Goal: Check status: Check status

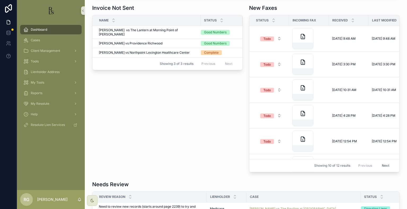
scroll to position [371, 0]
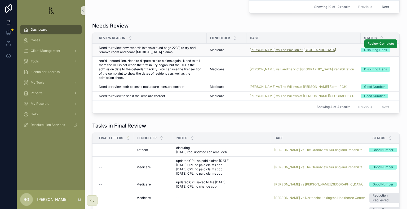
click at [245, 49] on span "[PERSON_NAME] vs The Pavilion at [GEOGRAPHIC_DATA]" at bounding box center [293, 50] width 86 height 4
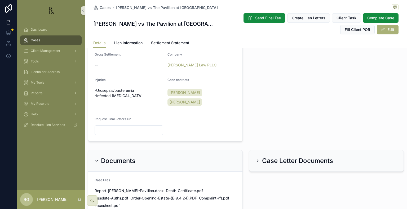
scroll to position [212, 0]
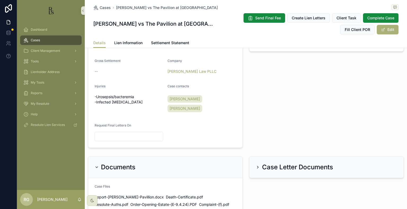
click at [67, 1] on div "scrollable content" at bounding box center [51, 10] width 68 height 21
click at [54, 29] on div "Dashboard" at bounding box center [50, 29] width 55 height 8
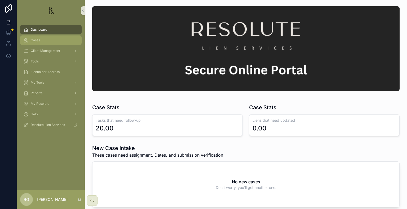
click at [34, 42] on span "Cases" at bounding box center [35, 40] width 9 height 4
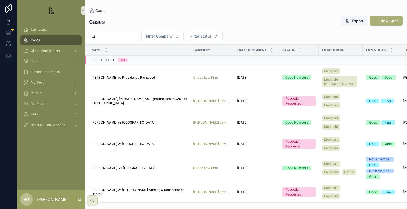
click at [115, 36] on input "scrollable content" at bounding box center [117, 36] width 43 height 7
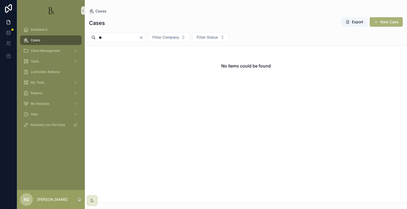
type input "*"
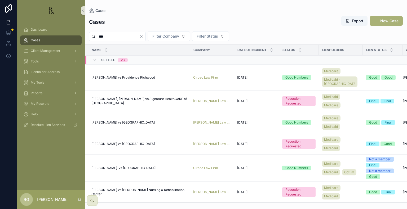
type input "***"
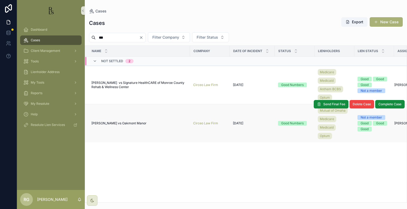
click at [133, 125] on span "[PERSON_NAME] vs Oakmont Manor" at bounding box center [118, 123] width 55 height 4
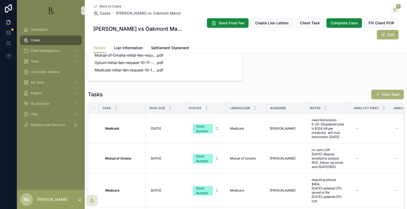
scroll to position [458, 0]
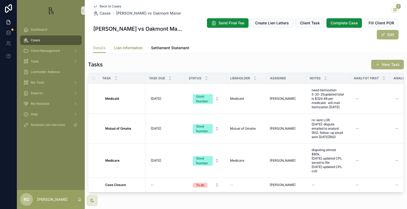
click at [120, 45] on span "Lien Information" at bounding box center [128, 47] width 28 height 5
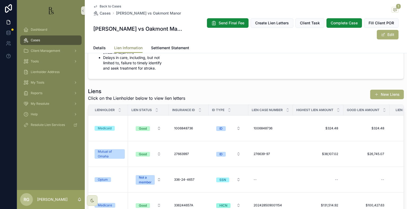
scroll to position [81, 0]
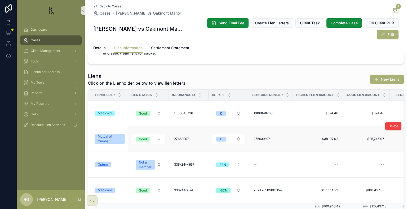
click at [113, 134] on div "Mutual of Omaha" at bounding box center [110, 139] width 24 height 10
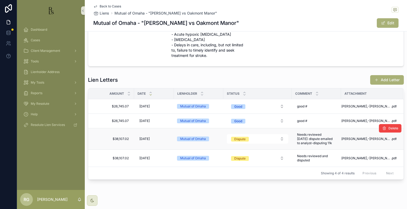
scroll to position [133, 0]
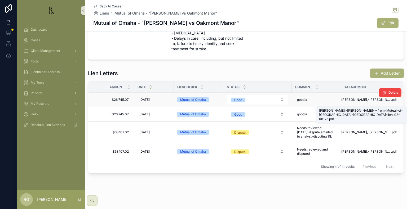
click at [245, 102] on span "[PERSON_NAME],-[PERSON_NAME]---from-Mutual-of-[GEOGRAPHIC_DATA]-[GEOGRAPHIC_DAT…" at bounding box center [366, 100] width 50 height 4
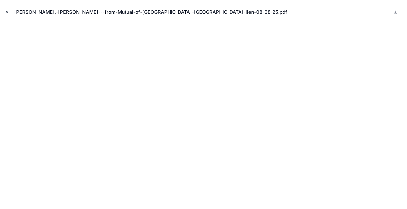
click at [8, 14] on icon "Close modal" at bounding box center [7, 12] width 4 height 4
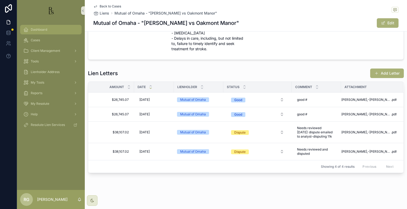
click at [53, 30] on div "Dashboard" at bounding box center [50, 29] width 55 height 8
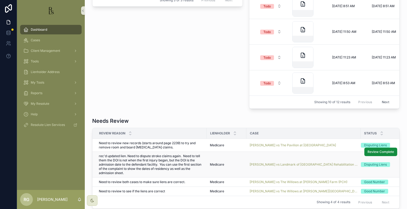
scroll to position [292, 0]
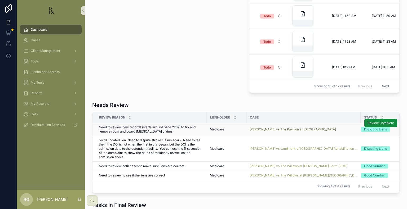
click at [245, 130] on span "[PERSON_NAME] vs The Pavilion at [GEOGRAPHIC_DATA]" at bounding box center [293, 130] width 86 height 4
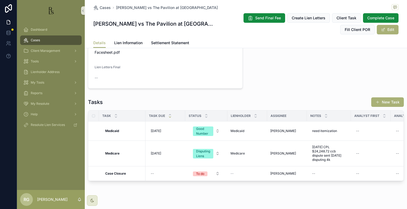
scroll to position [375, 0]
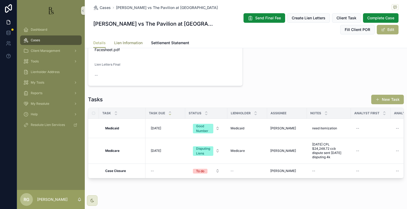
click at [136, 44] on span "Lien Information" at bounding box center [128, 42] width 28 height 5
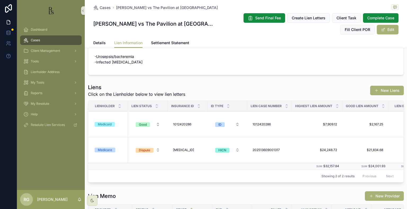
scroll to position [18, 0]
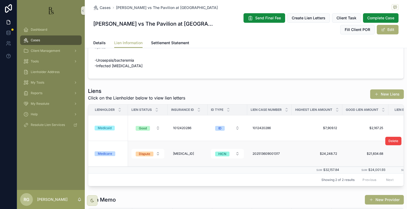
click at [105, 153] on div "Medicare" at bounding box center [105, 154] width 14 height 5
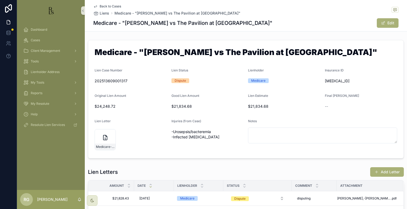
click at [107, 7] on span "Back to Cases" at bounding box center [110, 6] width 21 height 4
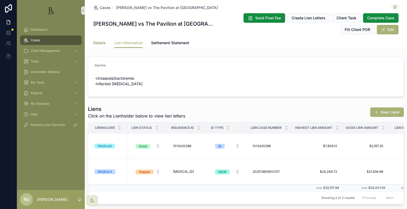
click at [93, 43] on span "Details" at bounding box center [99, 42] width 12 height 5
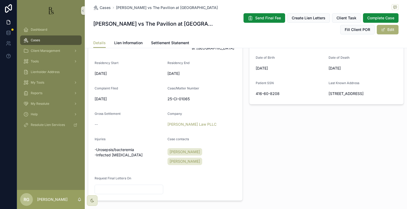
scroll to position [133, 0]
